Goal: Task Accomplishment & Management: Use online tool/utility

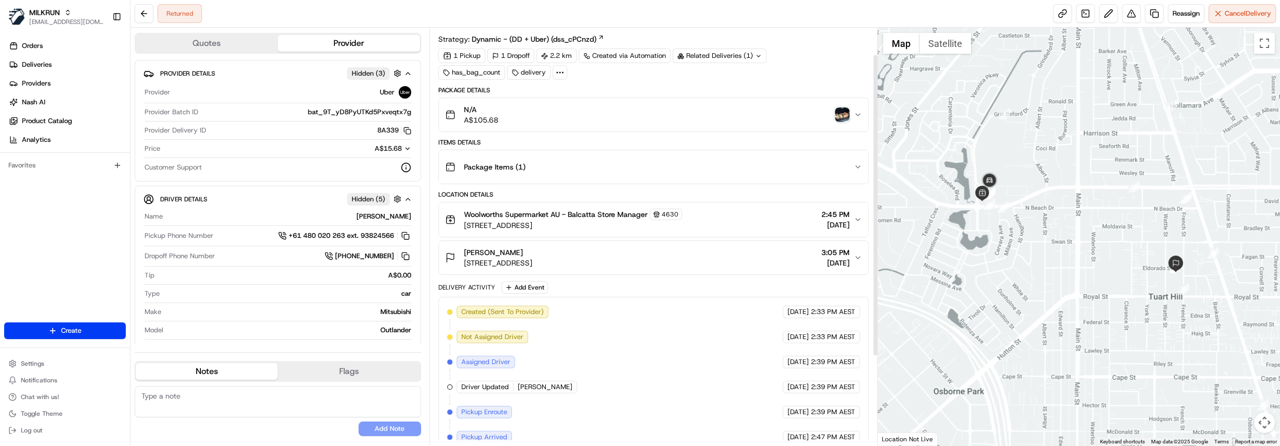
scroll to position [47, 0]
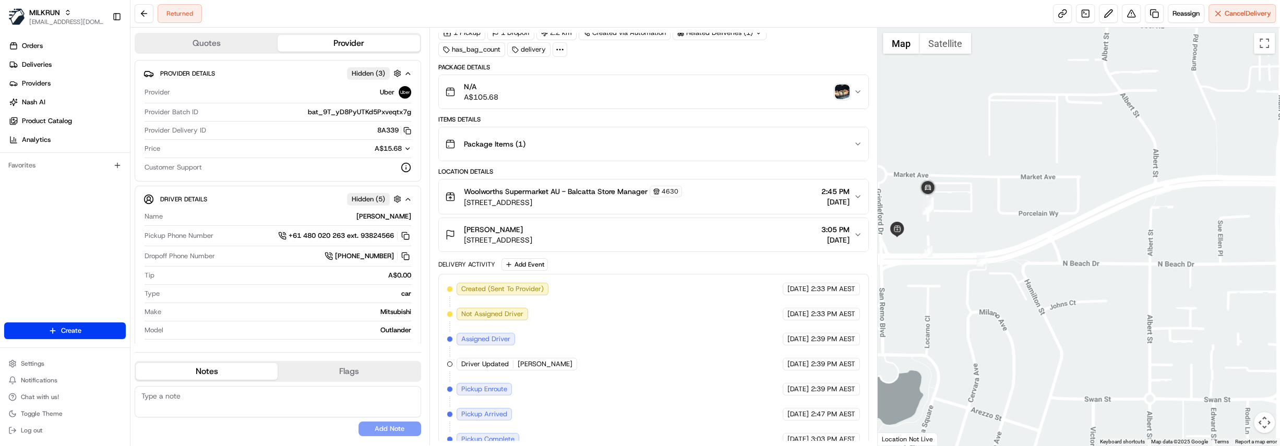
click at [841, 93] on img "button" at bounding box center [842, 92] width 15 height 15
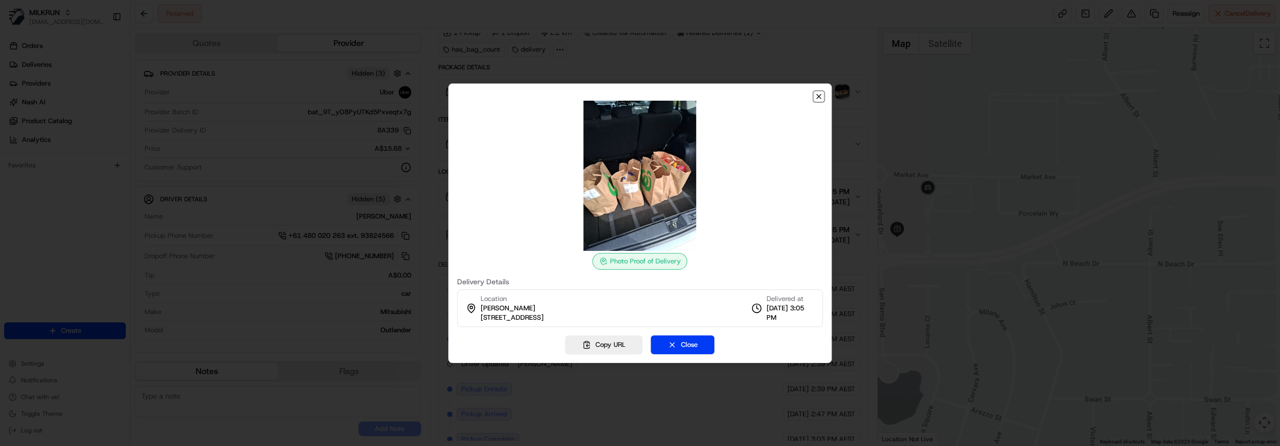
click at [817, 94] on icon "button" at bounding box center [819, 96] width 4 height 4
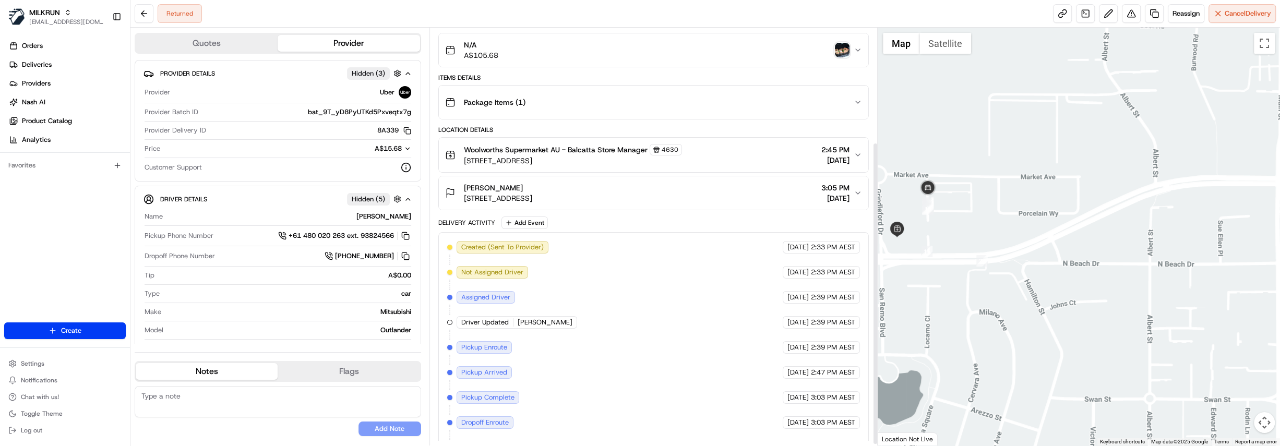
scroll to position [159, 0]
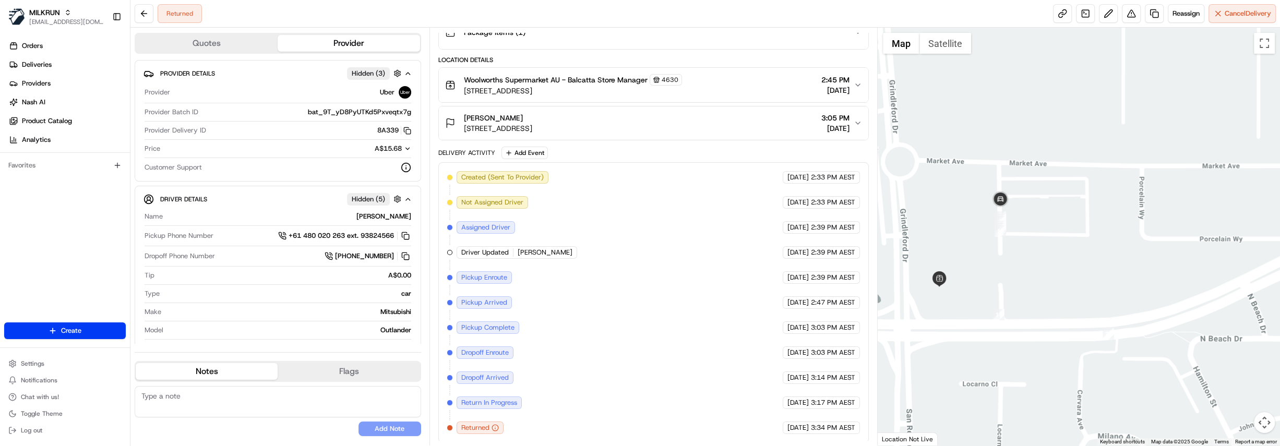
click at [599, 86] on span "[STREET_ADDRESS]" at bounding box center [573, 91] width 218 height 10
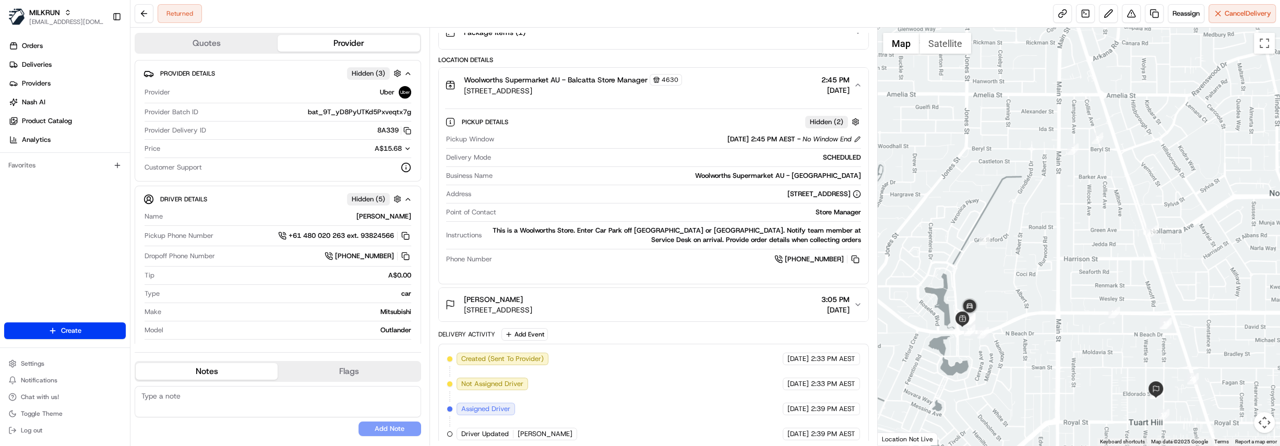
drag, startPoint x: 1099, startPoint y: 365, endPoint x: 1077, endPoint y: 349, distance: 28.1
click at [1077, 349] on div at bounding box center [1079, 237] width 402 height 418
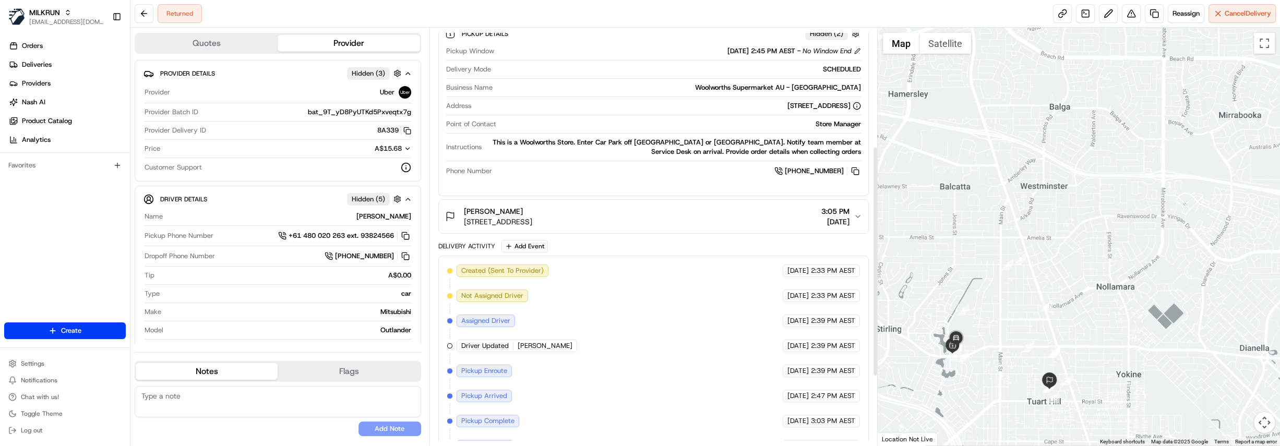
scroll to position [340, 0]
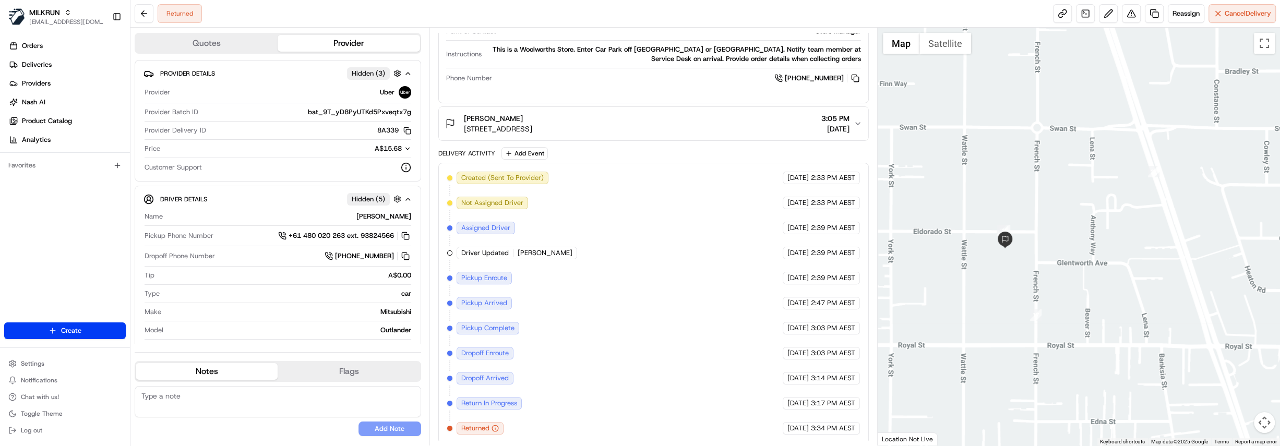
drag, startPoint x: 1012, startPoint y: 362, endPoint x: 1060, endPoint y: 267, distance: 106.2
click at [1060, 267] on div at bounding box center [1079, 237] width 402 height 418
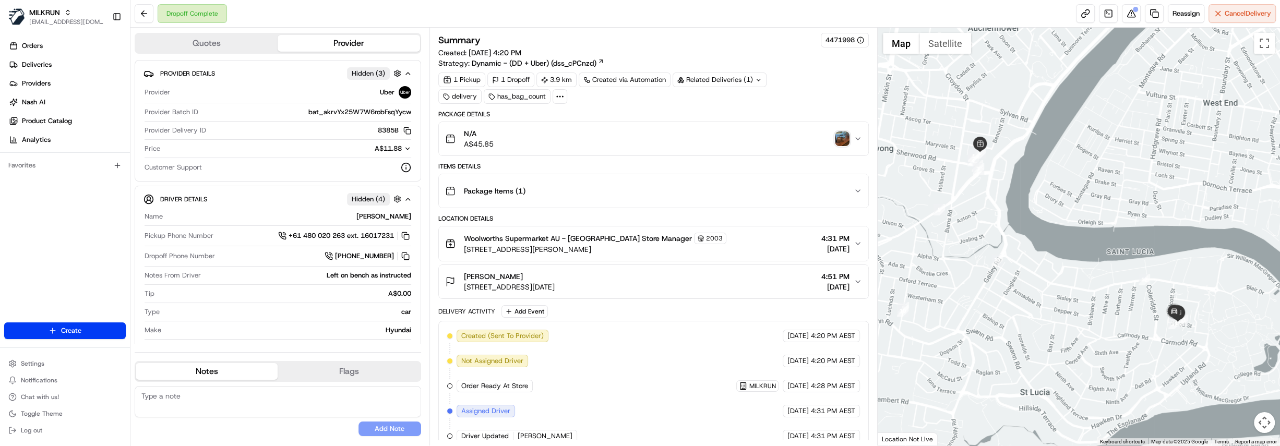
click at [555, 95] on icon at bounding box center [559, 96] width 9 height 9
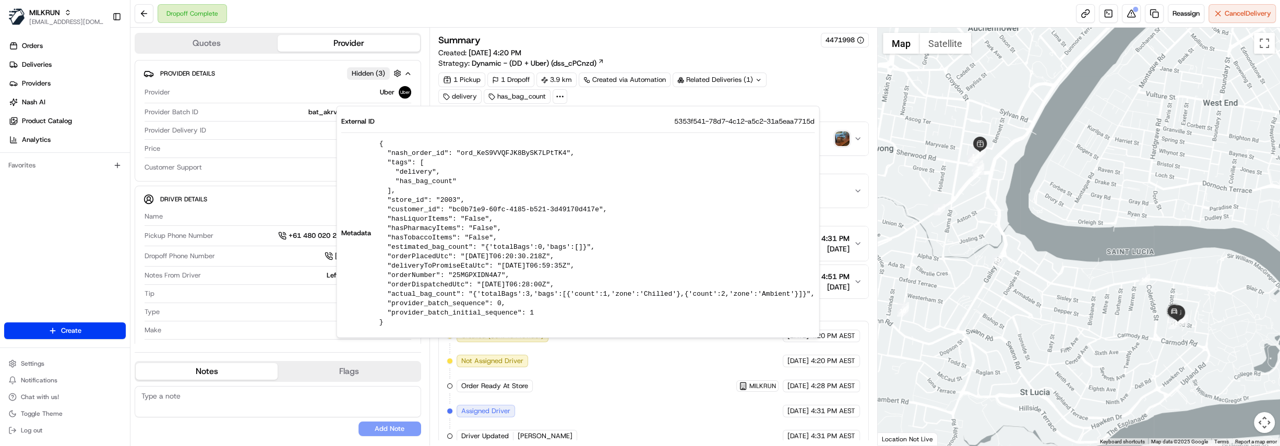
click at [843, 214] on div "Location Details" at bounding box center [653, 218] width 430 height 8
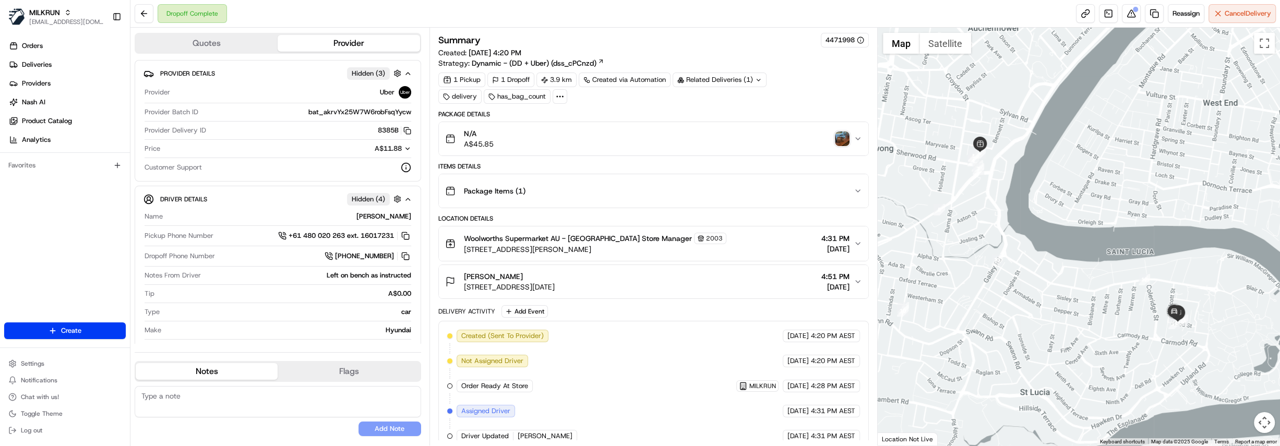
click at [840, 141] on img "button" at bounding box center [842, 138] width 15 height 15
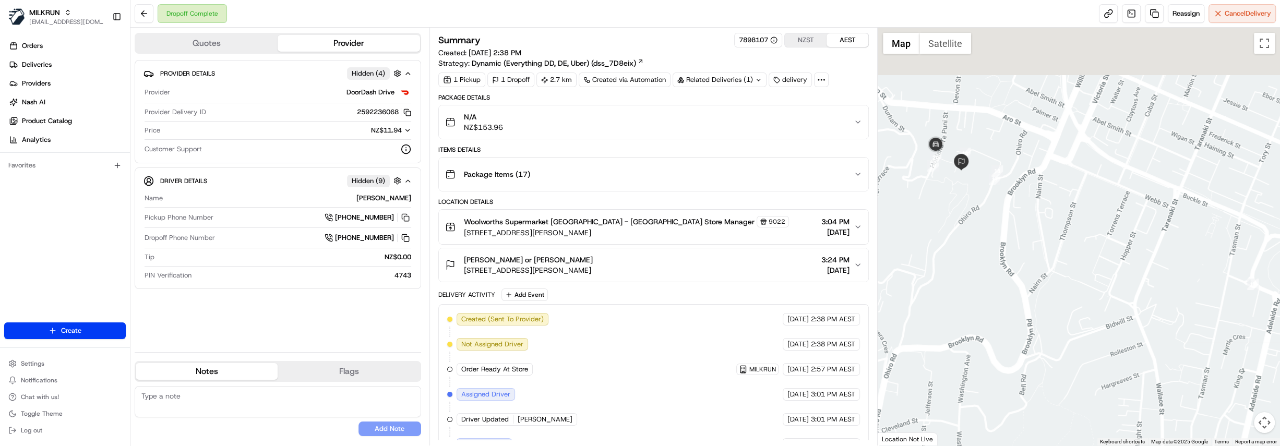
drag, startPoint x: 967, startPoint y: 78, endPoint x: 981, endPoint y: 185, distance: 107.8
click at [980, 182] on div at bounding box center [1079, 237] width 402 height 418
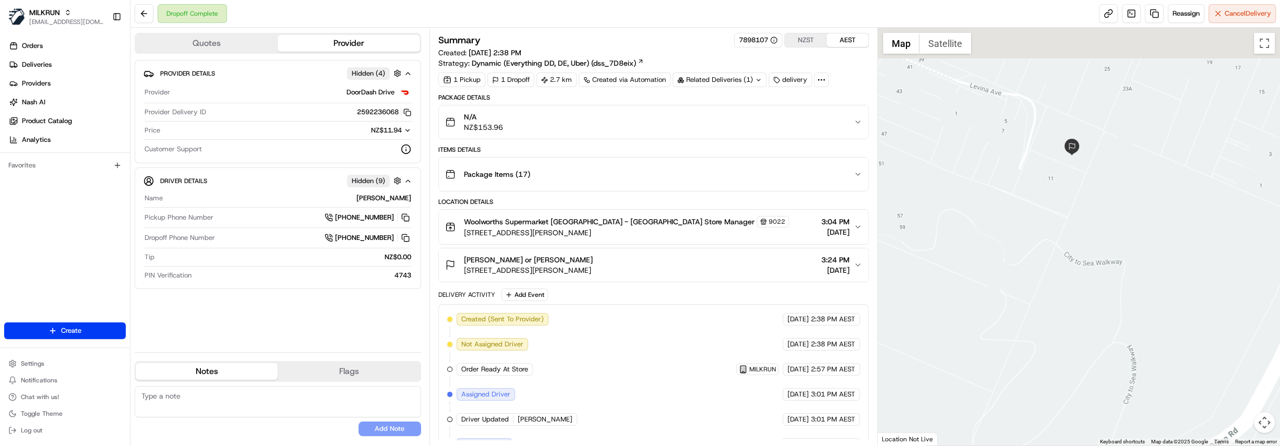
drag, startPoint x: 954, startPoint y: 141, endPoint x: 1096, endPoint y: 271, distance: 192.1
click at [1096, 271] on div at bounding box center [1079, 237] width 402 height 418
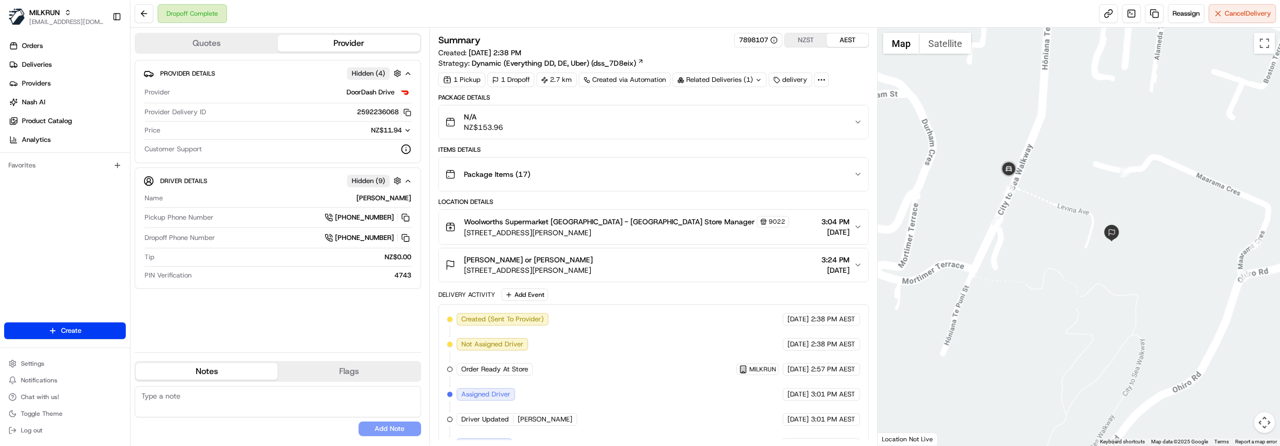
click at [705, 257] on div "Curtis Kingston or Charlton 9 Levina Avenue, Aro Valley, Wellington 6021, NZ 3:…" at bounding box center [649, 265] width 409 height 21
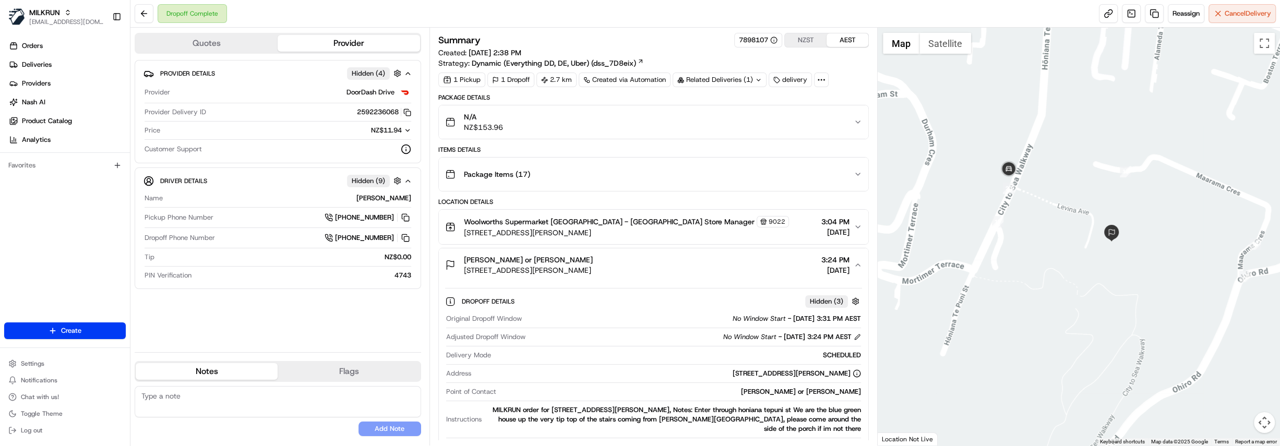
drag, startPoint x: 705, startPoint y: 257, endPoint x: 581, endPoint y: 353, distance: 156.6
click at [581, 353] on div "SCHEDULED" at bounding box center [678, 355] width 366 height 9
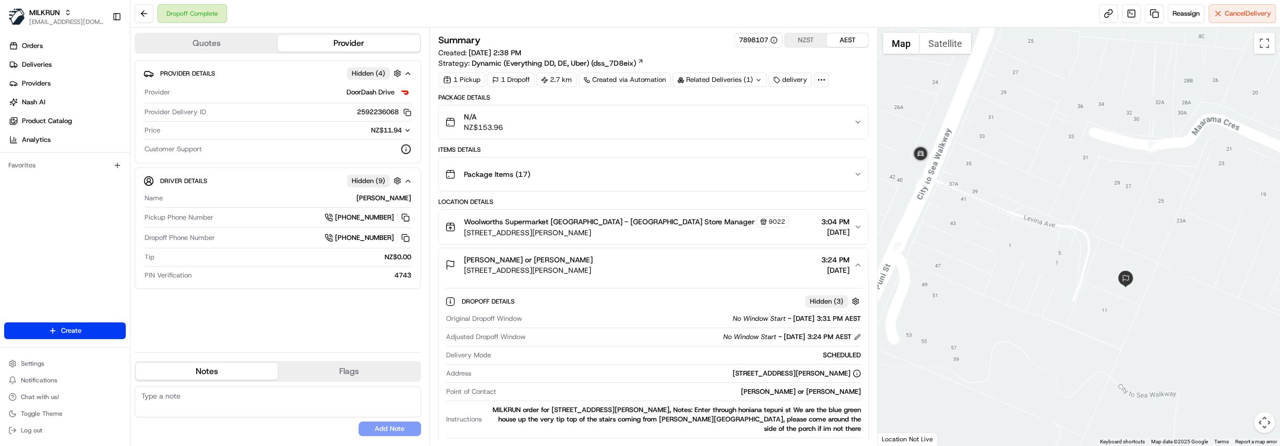
drag, startPoint x: 1157, startPoint y: 150, endPoint x: 1085, endPoint y: 190, distance: 82.0
click at [1085, 190] on div at bounding box center [1079, 237] width 402 height 418
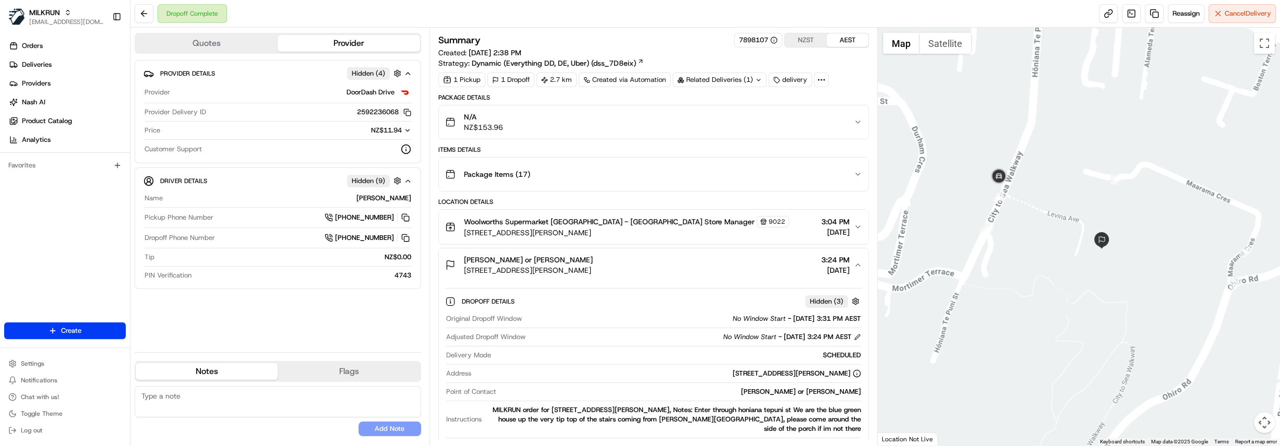
drag, startPoint x: 648, startPoint y: 271, endPoint x: 462, endPoint y: 274, distance: 186.3
click at [462, 274] on div "Curtis Kingston or Charlton 9 Levina Avenue, Aro Valley, Wellington 6021, NZ 3:…" at bounding box center [649, 265] width 409 height 21
copy span "9 Levina Avenue, Aro Valley, Wellington 6021, NZ"
